Goal: Information Seeking & Learning: Learn about a topic

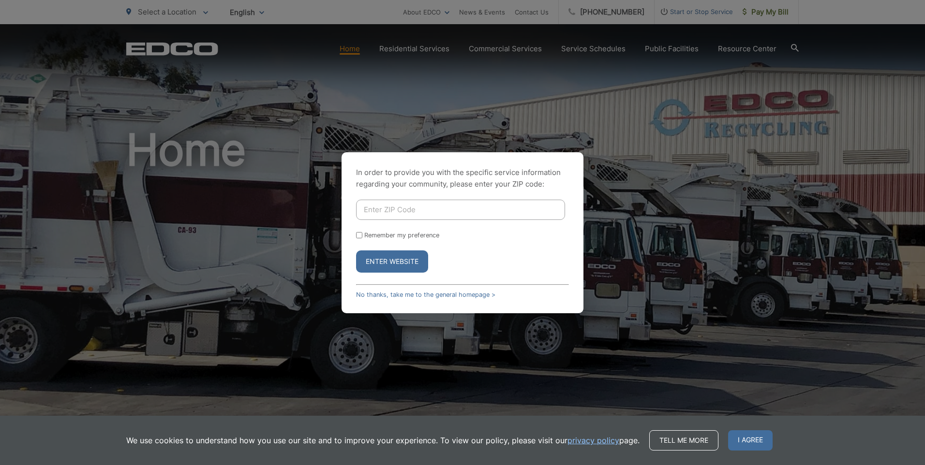
click at [390, 204] on input "Enter ZIP Code" at bounding box center [460, 210] width 209 height 20
type input "90712"
click at [386, 261] on button "Enter Website" at bounding box center [392, 262] width 72 height 22
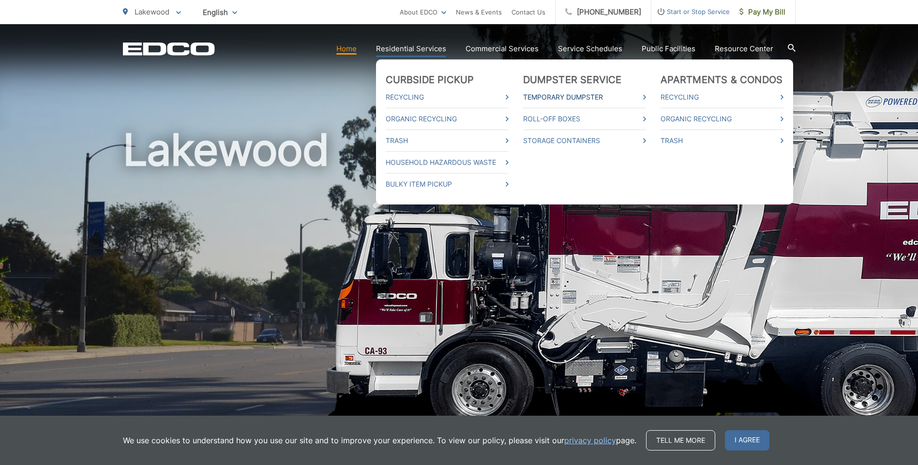
click at [569, 95] on link "Temporary Dumpster" at bounding box center [584, 97] width 123 height 12
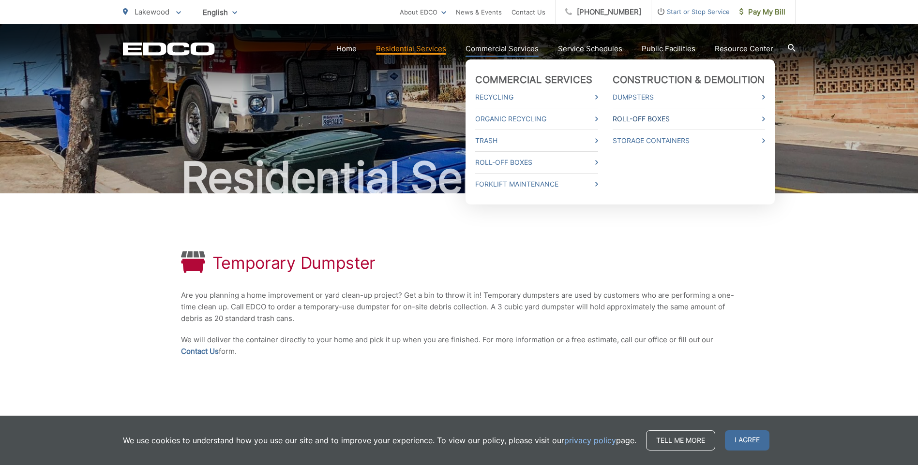
click at [632, 119] on link "Roll-Off Boxes" at bounding box center [688, 119] width 152 height 12
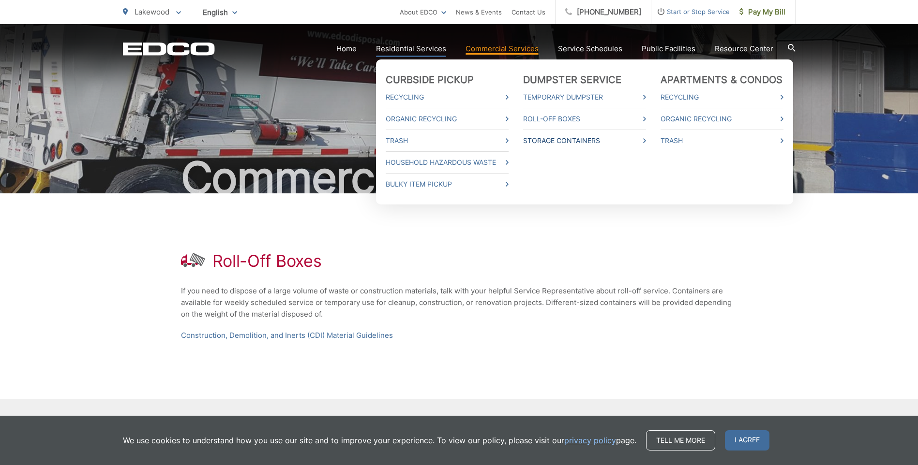
click at [580, 140] on link "Storage Containers" at bounding box center [584, 141] width 123 height 12
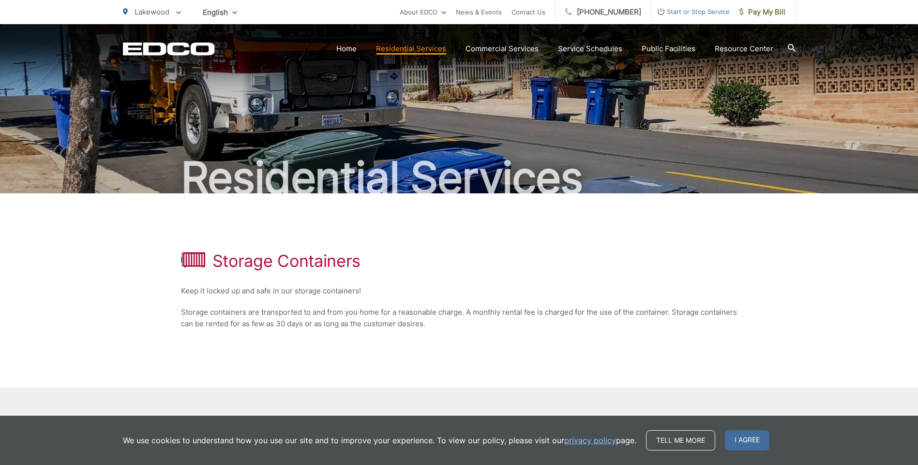
click at [229, 15] on span "English" at bounding box center [219, 12] width 49 height 17
click at [518, 90] on div "Residential Services" at bounding box center [459, 108] width 672 height 169
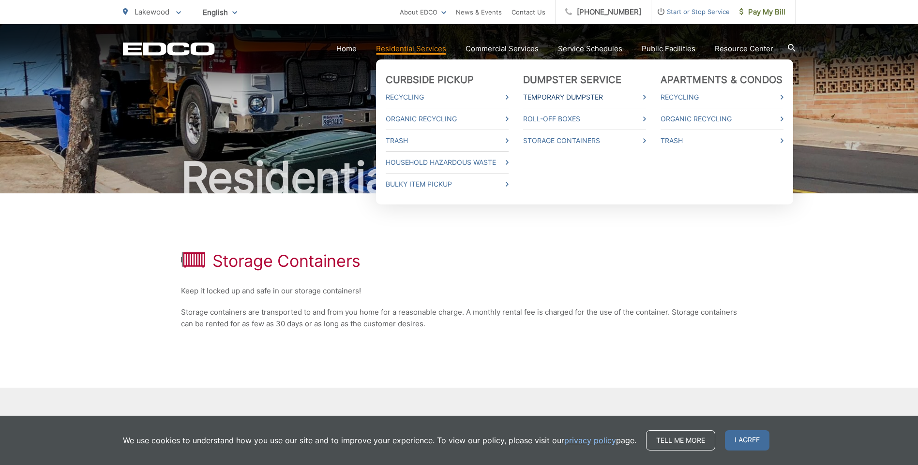
click at [560, 100] on link "Temporary Dumpster" at bounding box center [584, 97] width 123 height 12
